Goal: Transaction & Acquisition: Purchase product/service

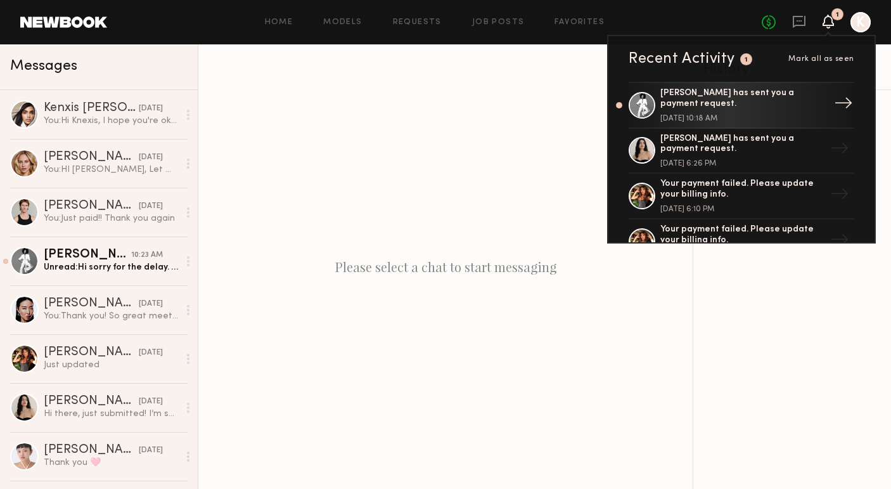
click at [772, 98] on div "[PERSON_NAME] has sent you a payment request." at bounding box center [742, 99] width 165 height 22
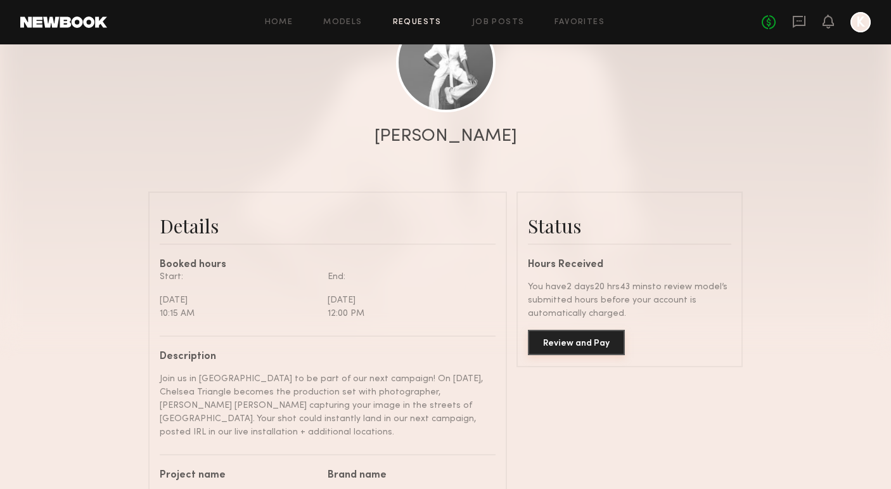
scroll to position [186, 0]
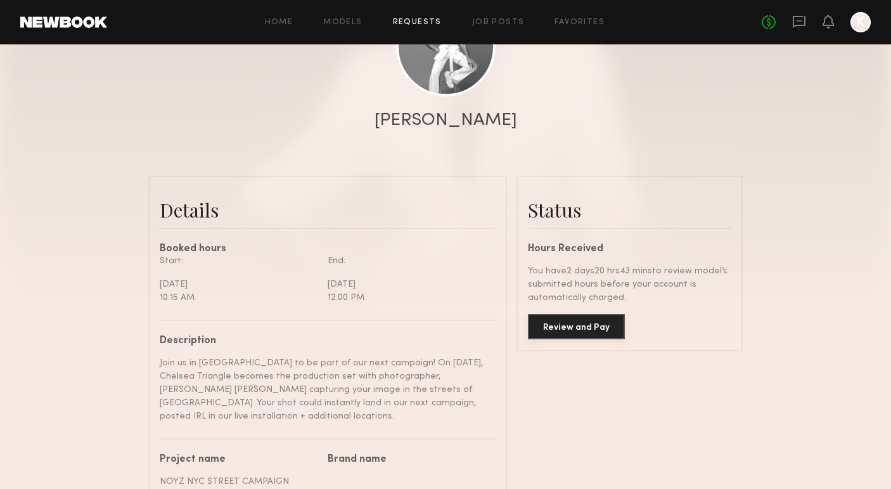
click at [566, 326] on button "Review and Pay" at bounding box center [576, 326] width 97 height 25
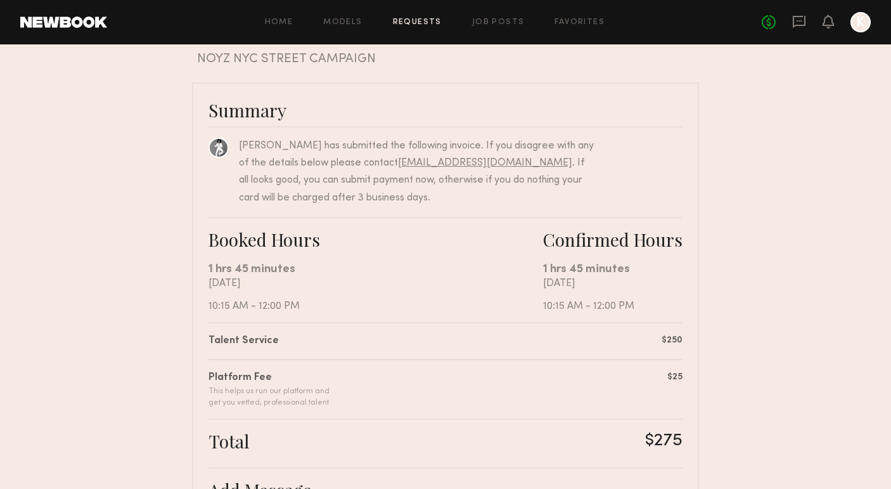
scroll to position [56, 0]
click at [810, 250] on nb-booking-payment "Review & Pay Model Review & Pay Model NOYZ NYC STREET CAMPAIGN Summary [PERSON_…" at bounding box center [445, 371] width 891 height 725
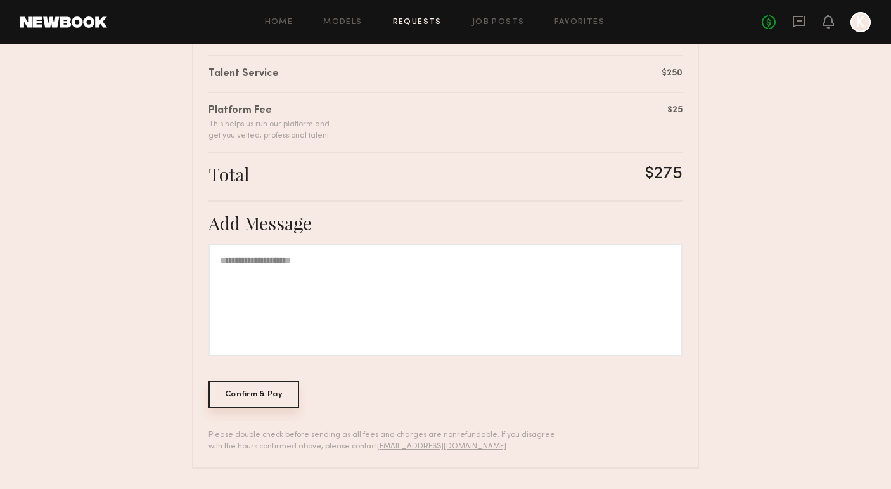
scroll to position [321, 0]
click at [246, 391] on div "Confirm & Pay" at bounding box center [253, 395] width 91 height 28
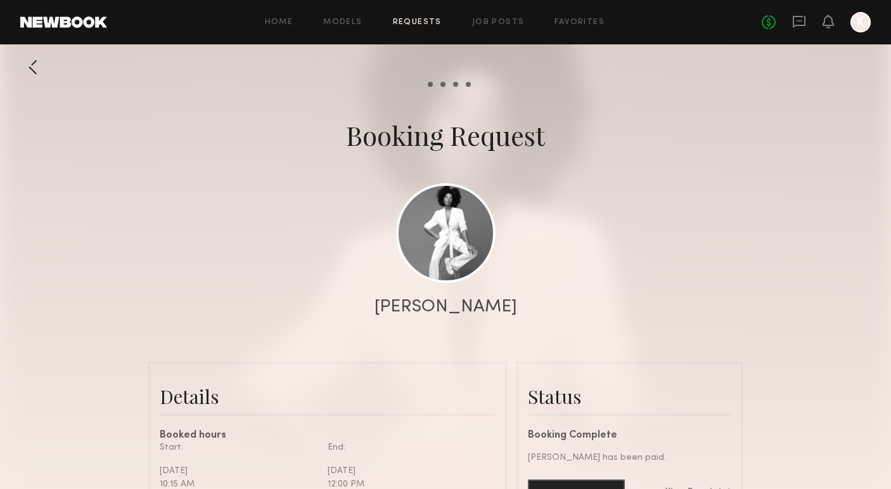
scroll to position [1, 0]
click at [288, 23] on link "Home" at bounding box center [279, 22] width 29 height 8
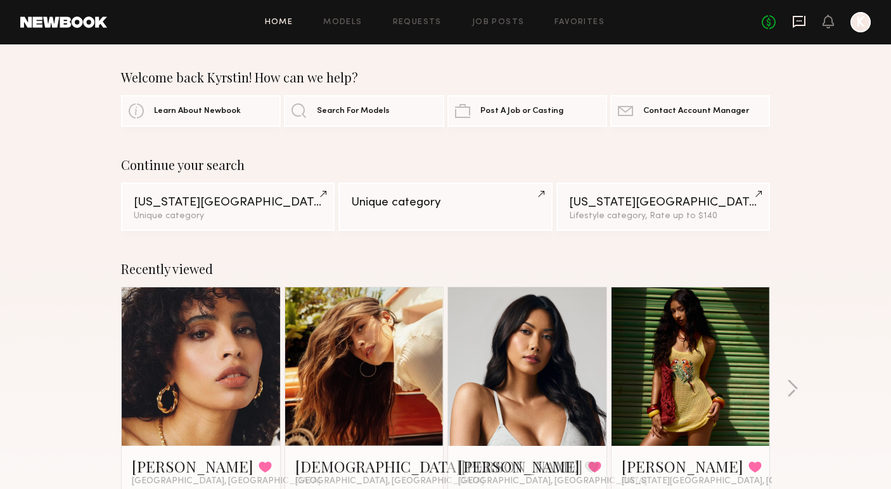
click at [802, 18] on icon at bounding box center [799, 22] width 14 height 14
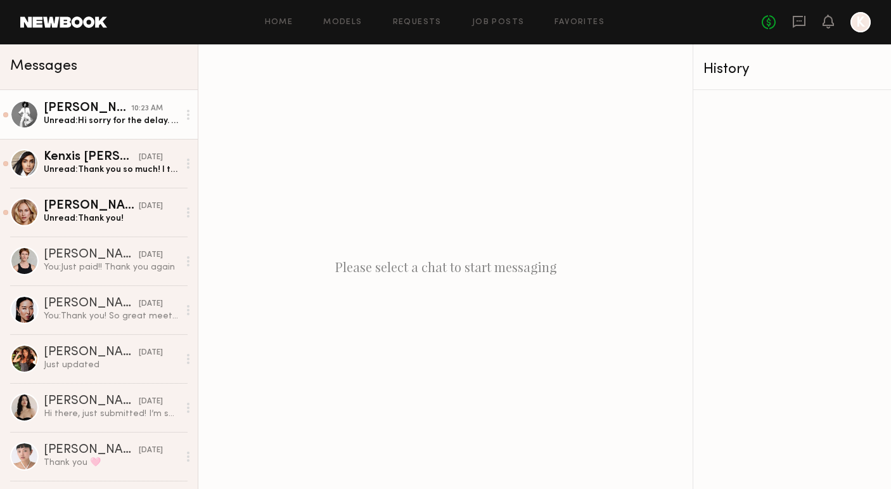
click at [94, 115] on div "Unread: Hi sorry for the delay. I just sent it through the app. Please let me k…" at bounding box center [111, 121] width 135 height 12
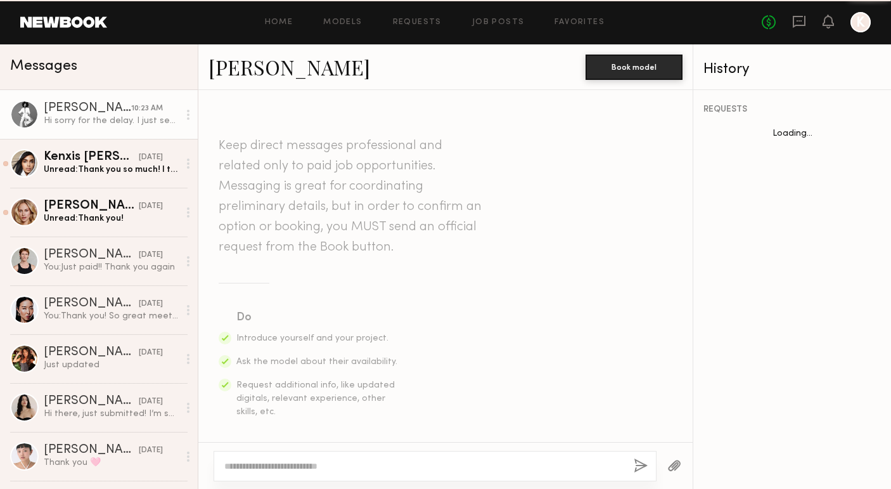
scroll to position [1562, 0]
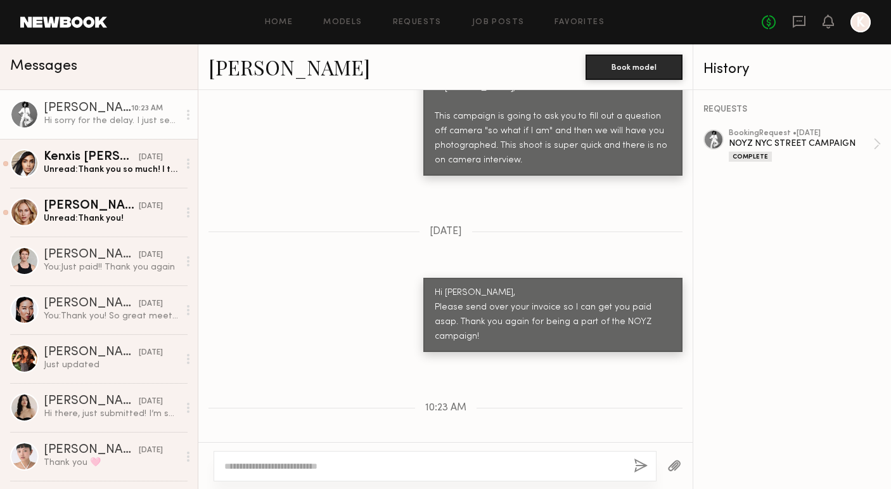
click at [322, 464] on textarea at bounding box center [423, 465] width 399 height 13
type textarea "*"
type textarea "**********"
click at [639, 466] on button "button" at bounding box center [641, 466] width 14 height 16
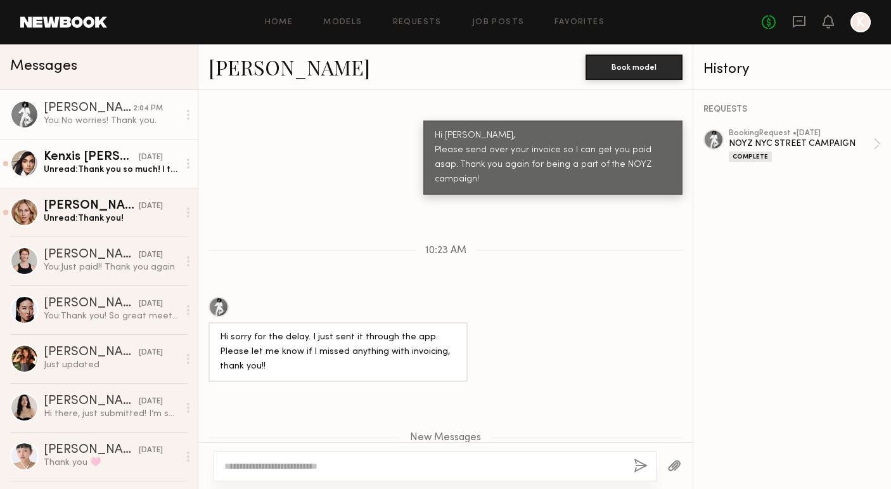
click at [102, 174] on div "Unread: Thank you so much! I tried canceling but doesn’t allow me- only gives m…" at bounding box center [111, 169] width 135 height 12
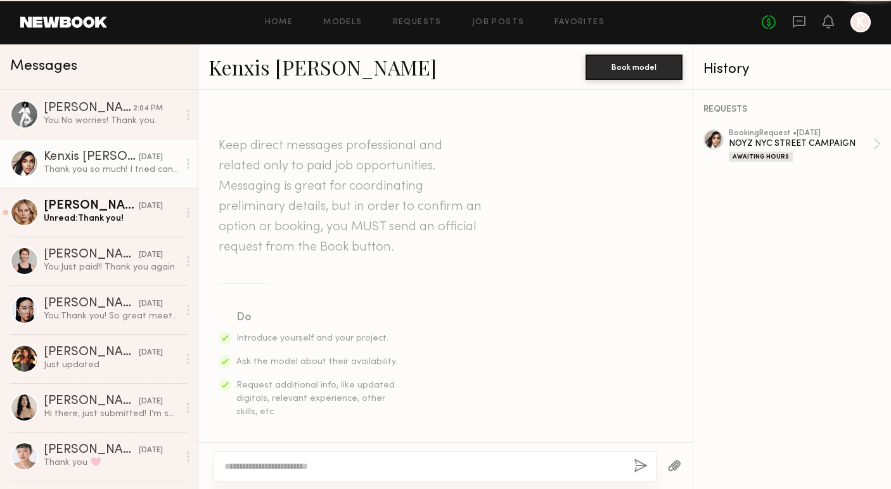
scroll to position [1250, 0]
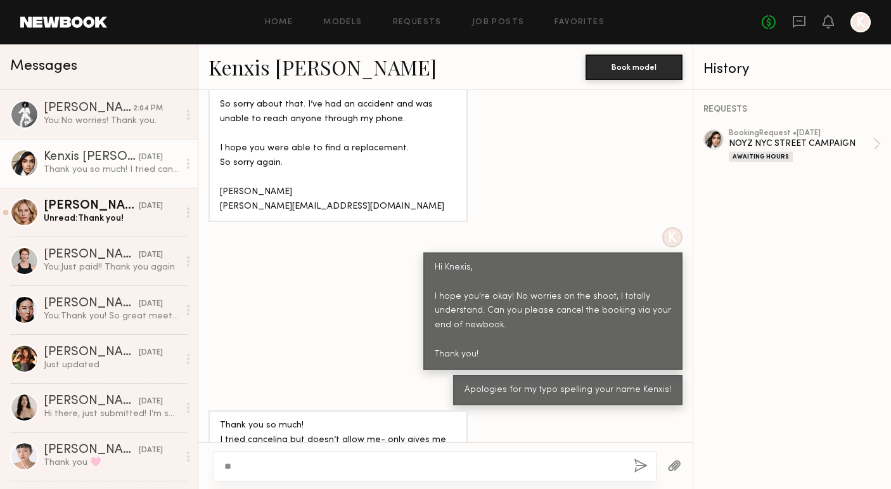
type textarea "*"
click at [637, 132] on div "Hi [DEMOGRAPHIC_DATA], So sorry about that. I’ve had an accident and was unable…" at bounding box center [445, 128] width 494 height 187
click at [344, 283] on div "K Hi Knexis, I hope you're okay! No worries on the shoot, I totally understand.…" at bounding box center [445, 298] width 494 height 143
click at [307, 468] on textarea at bounding box center [423, 465] width 399 height 13
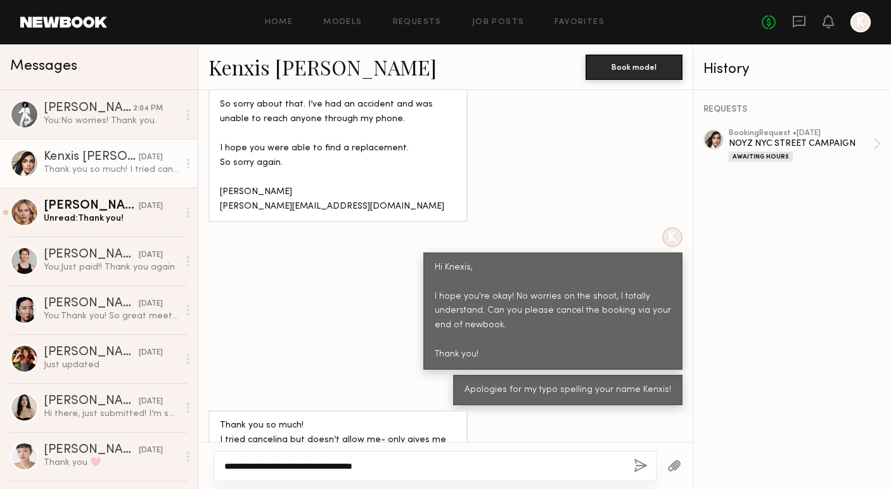
type textarea "**********"
click at [642, 471] on button "button" at bounding box center [641, 466] width 14 height 16
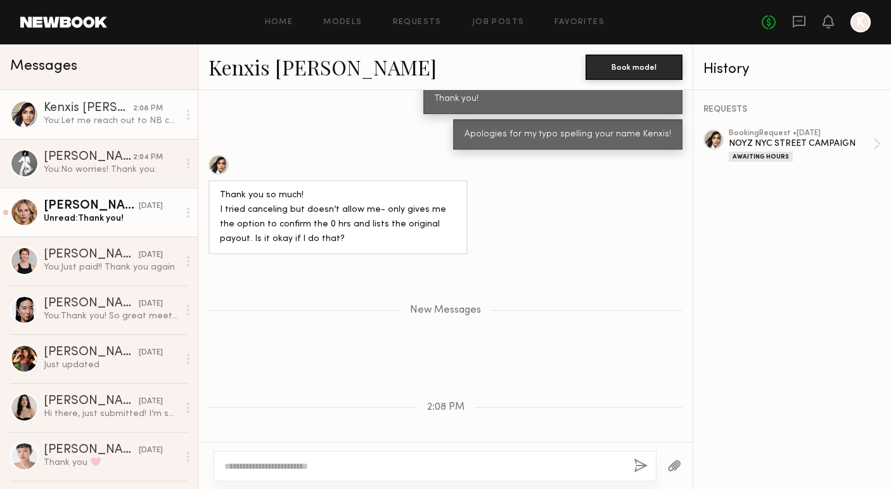
scroll to position [1504, 0]
click at [77, 223] on div "Unread: Thank you!" at bounding box center [111, 218] width 135 height 12
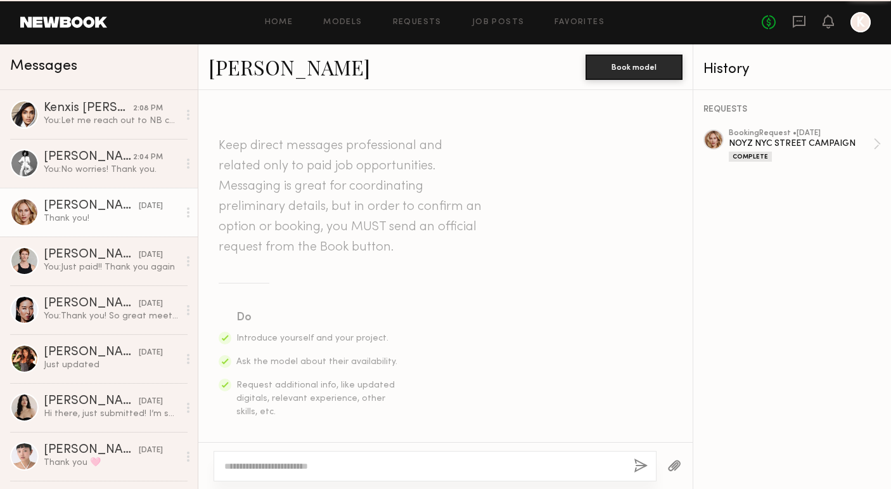
scroll to position [1701, 0]
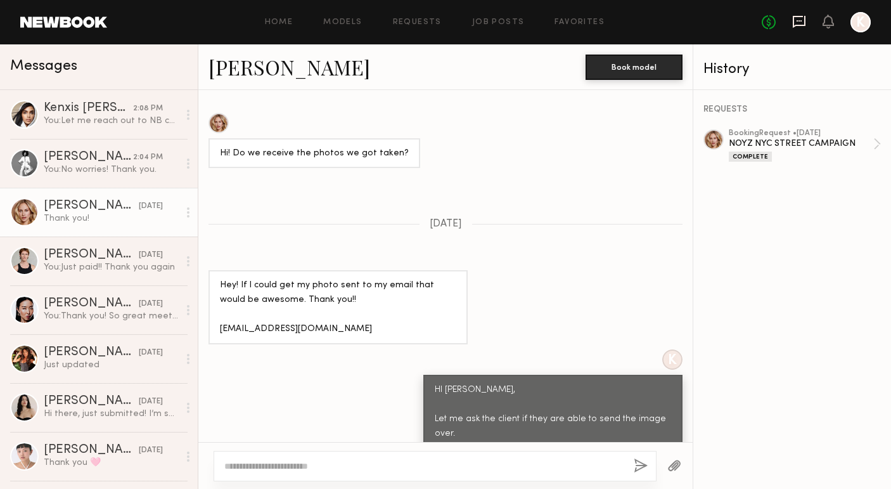
click at [805, 27] on icon at bounding box center [799, 22] width 14 height 14
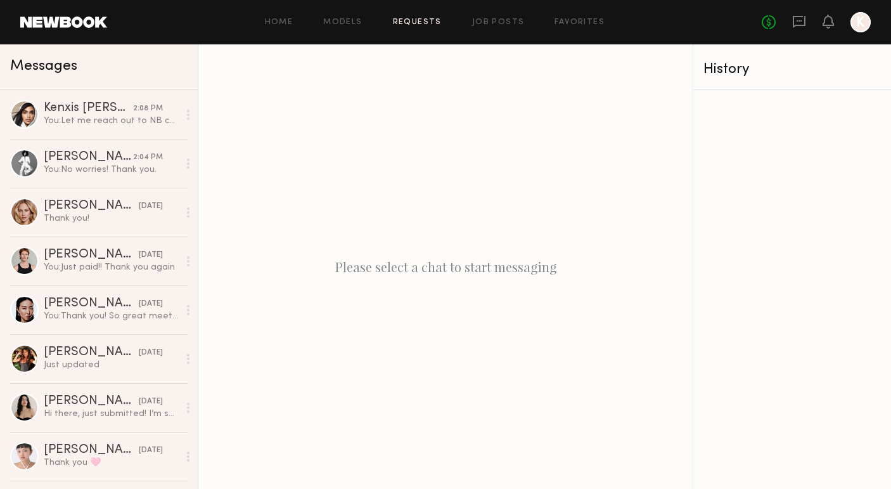
click at [418, 22] on link "Requests" at bounding box center [417, 22] width 49 height 8
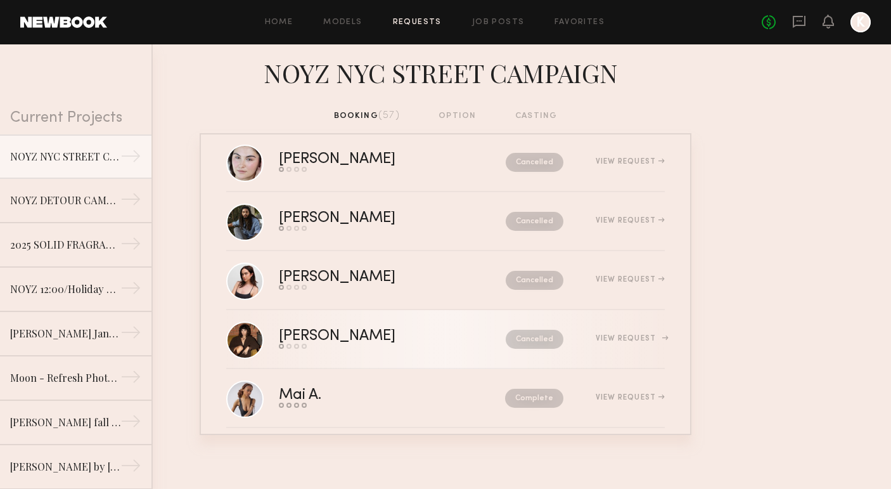
scroll to position [1701, 0]
